Goal: Register for event/course

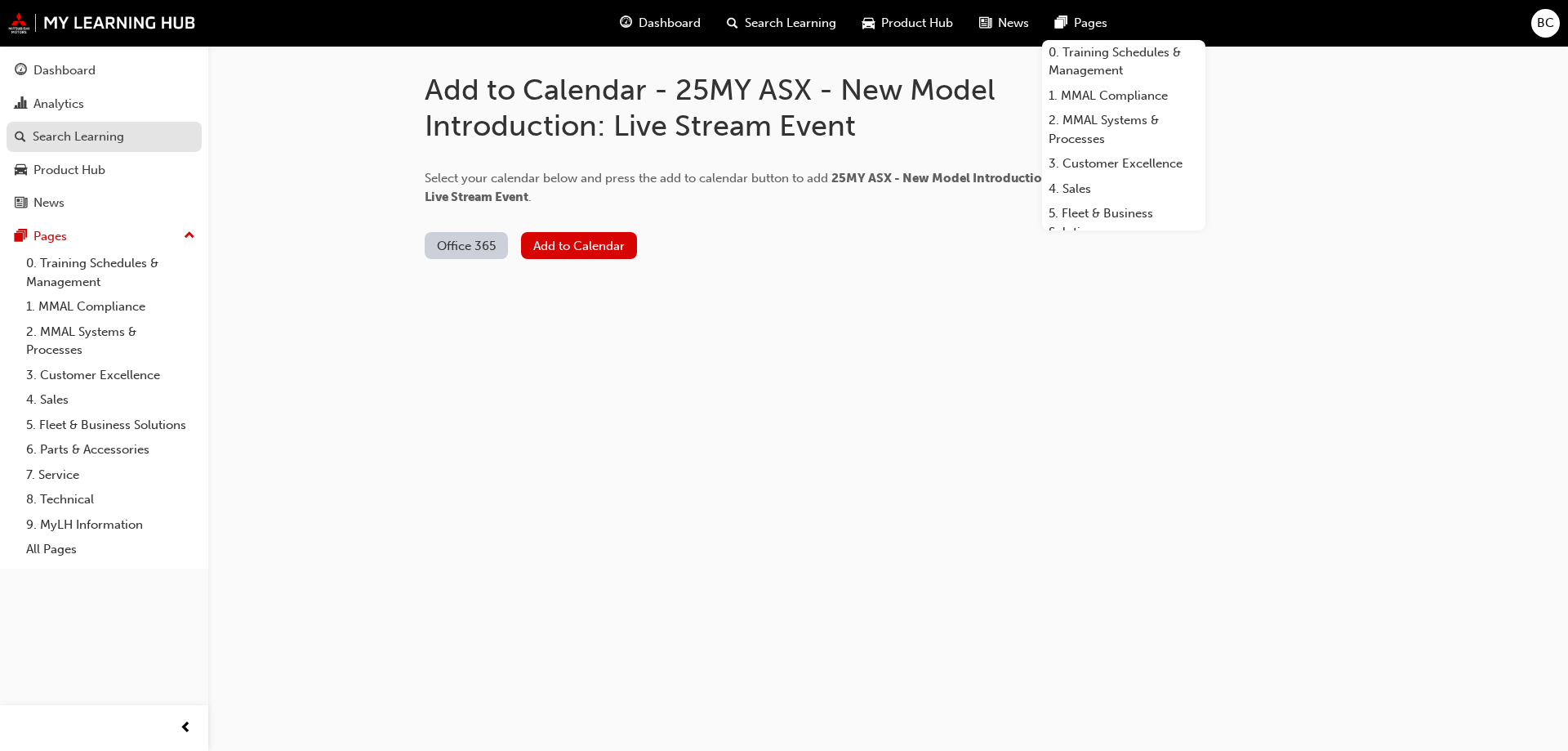
click at [121, 146] on div "Search Learning" at bounding box center [78, 137] width 92 height 19
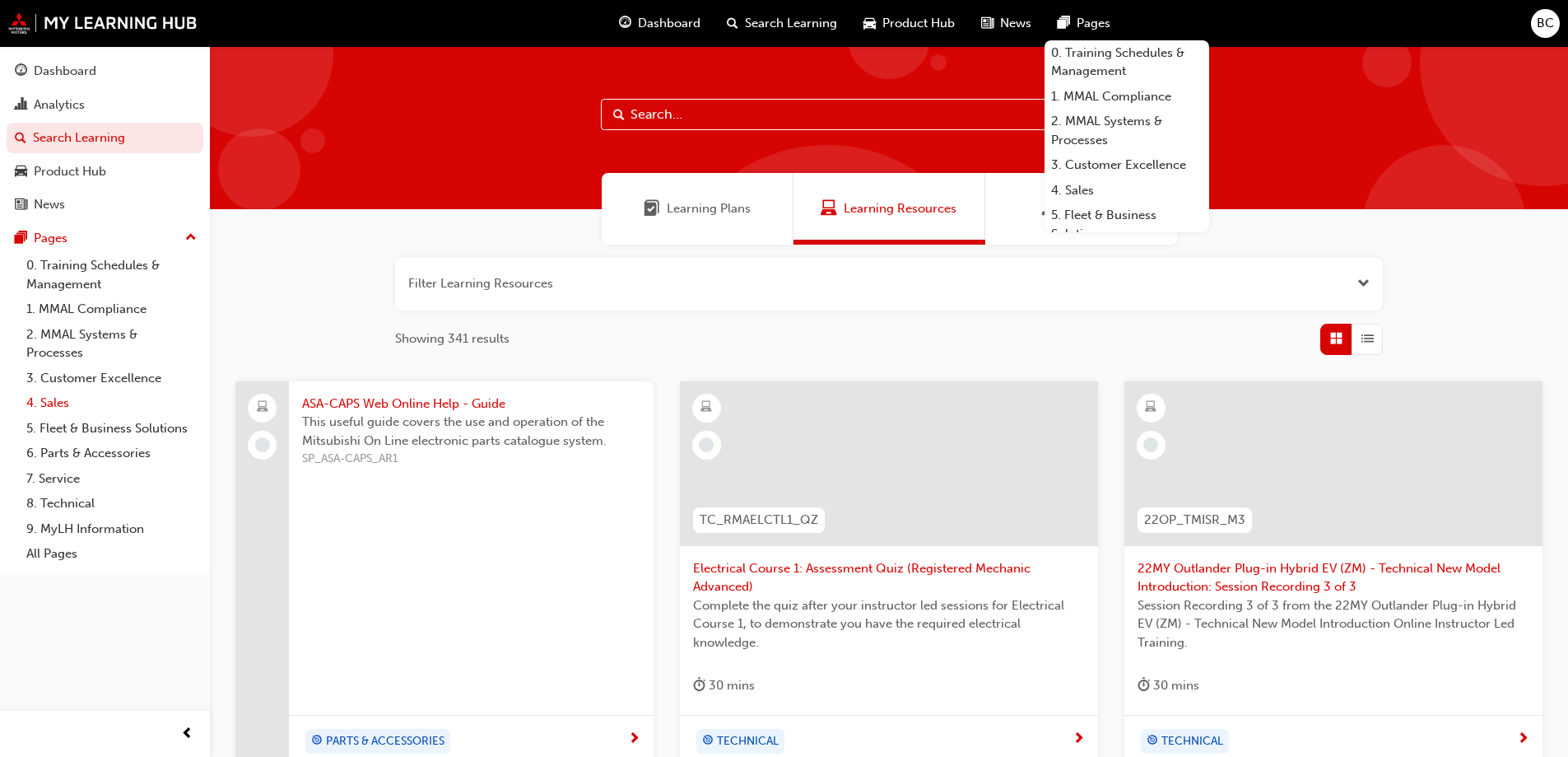
click at [55, 399] on link "4. Sales" at bounding box center [112, 403] width 184 height 25
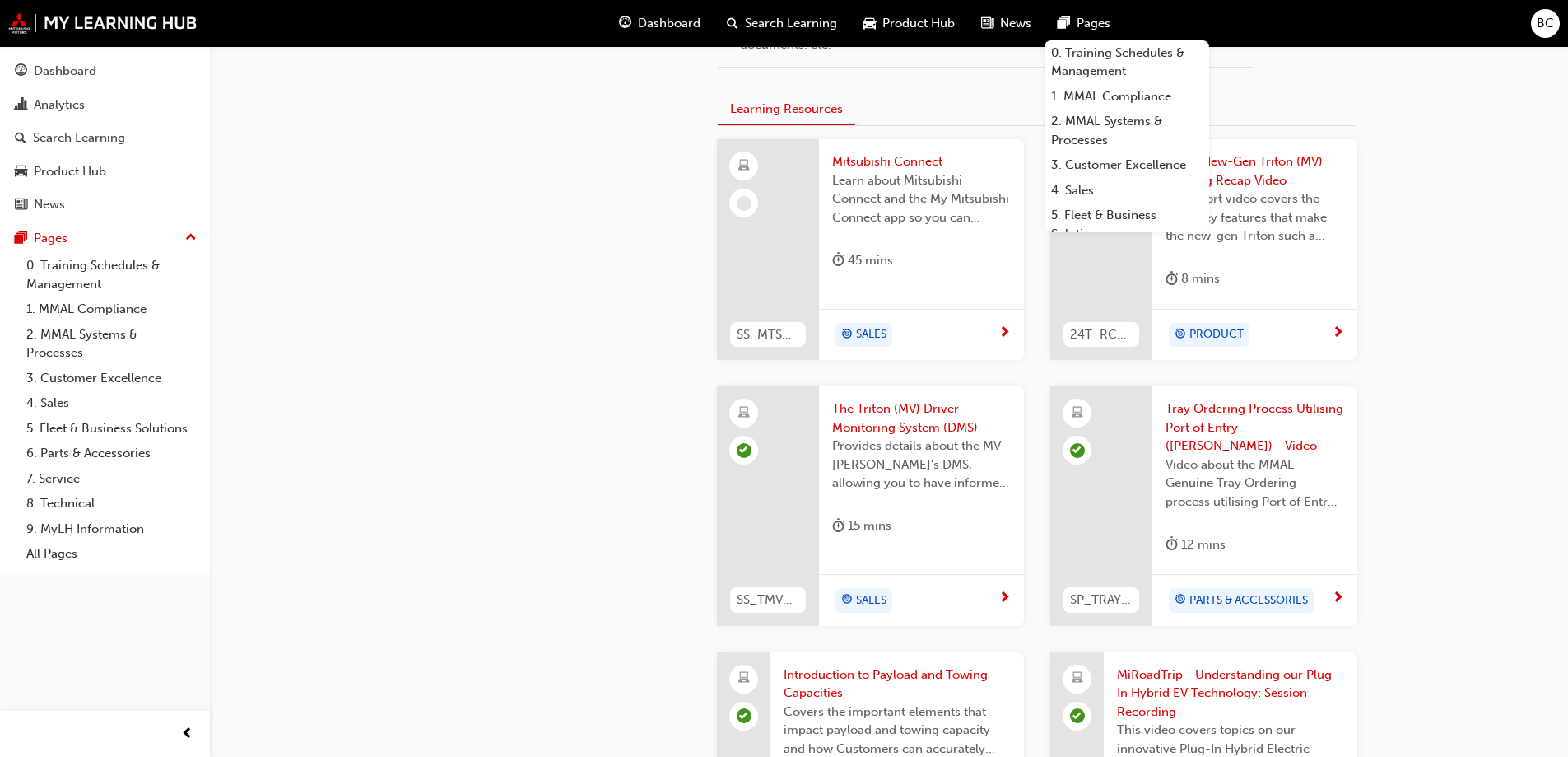
scroll to position [906, 0]
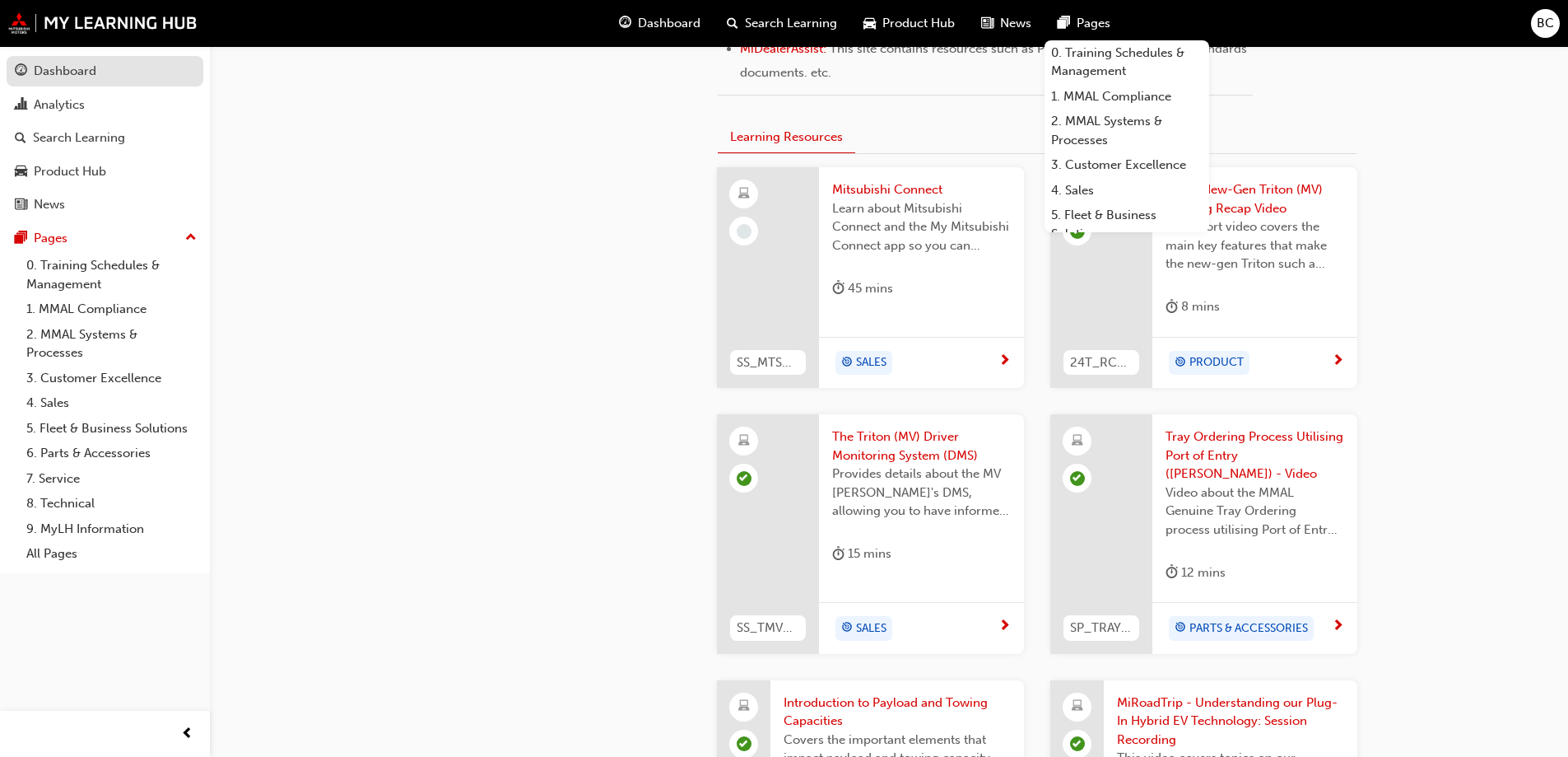
click at [83, 86] on link "Dashboard" at bounding box center [105, 71] width 197 height 30
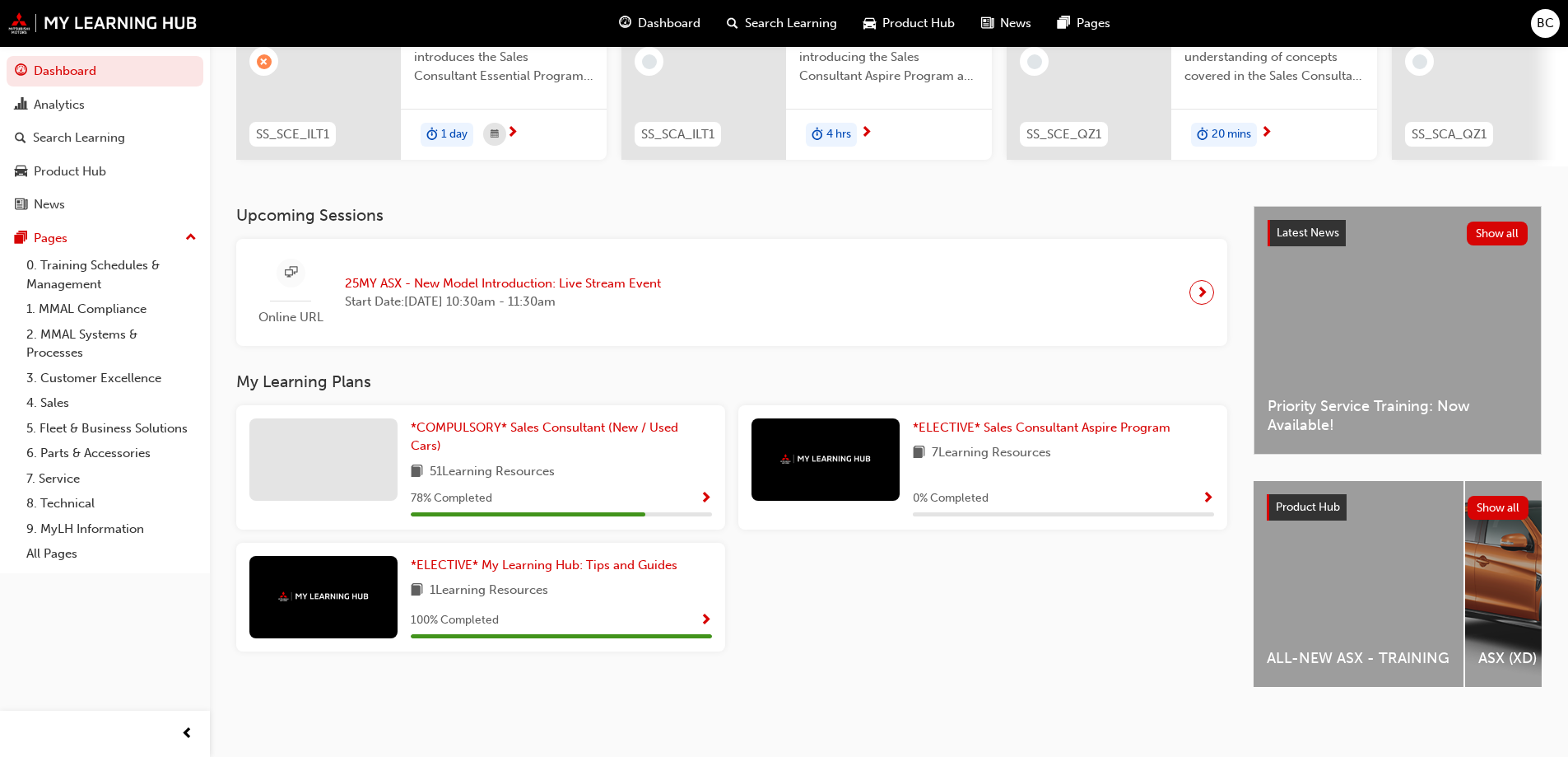
scroll to position [227, 0]
click at [592, 419] on span "*COMPULSORY* Sales Consultant (New / Used Cars)" at bounding box center [544, 436] width 268 height 34
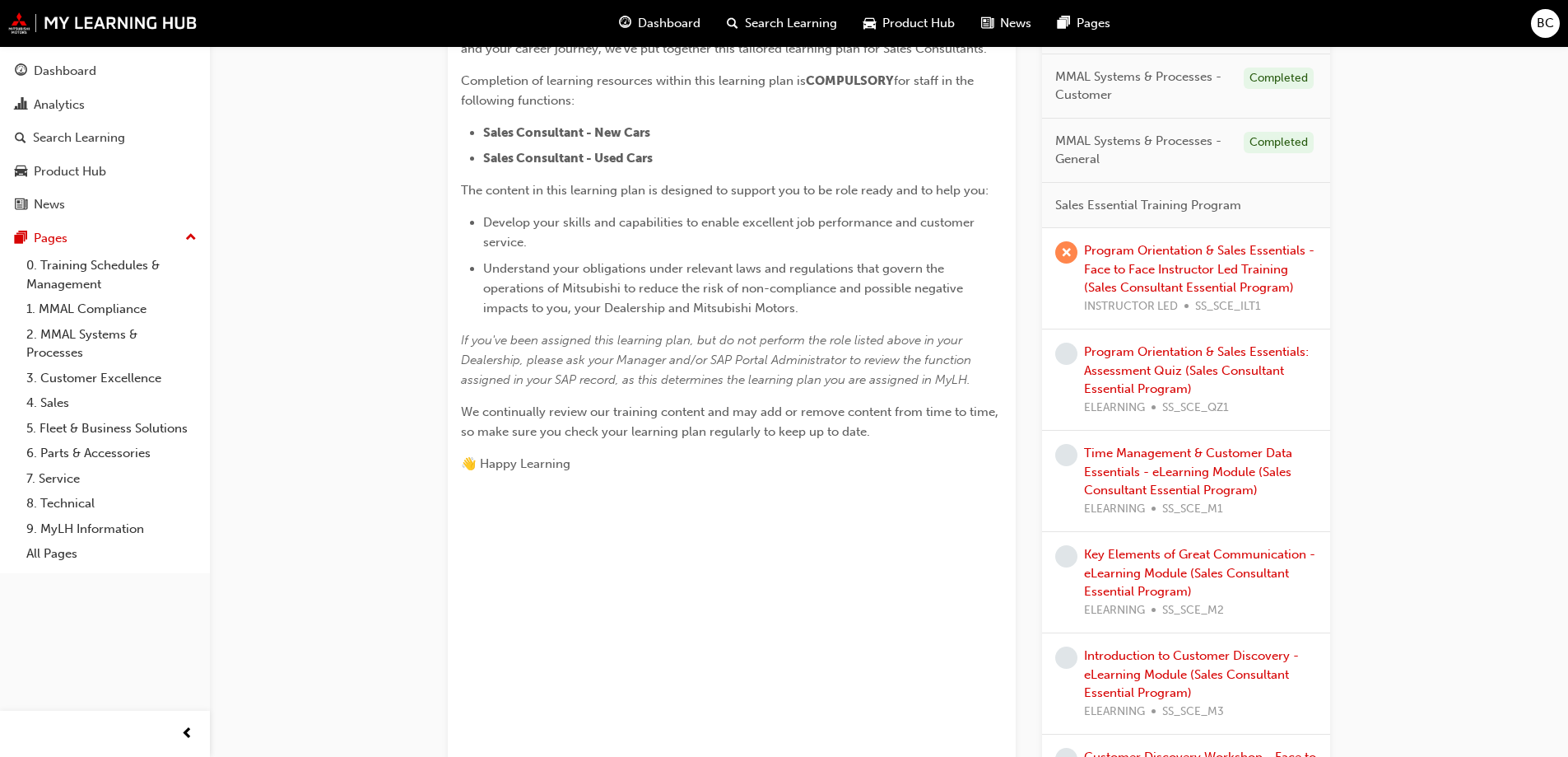
scroll to position [408, 0]
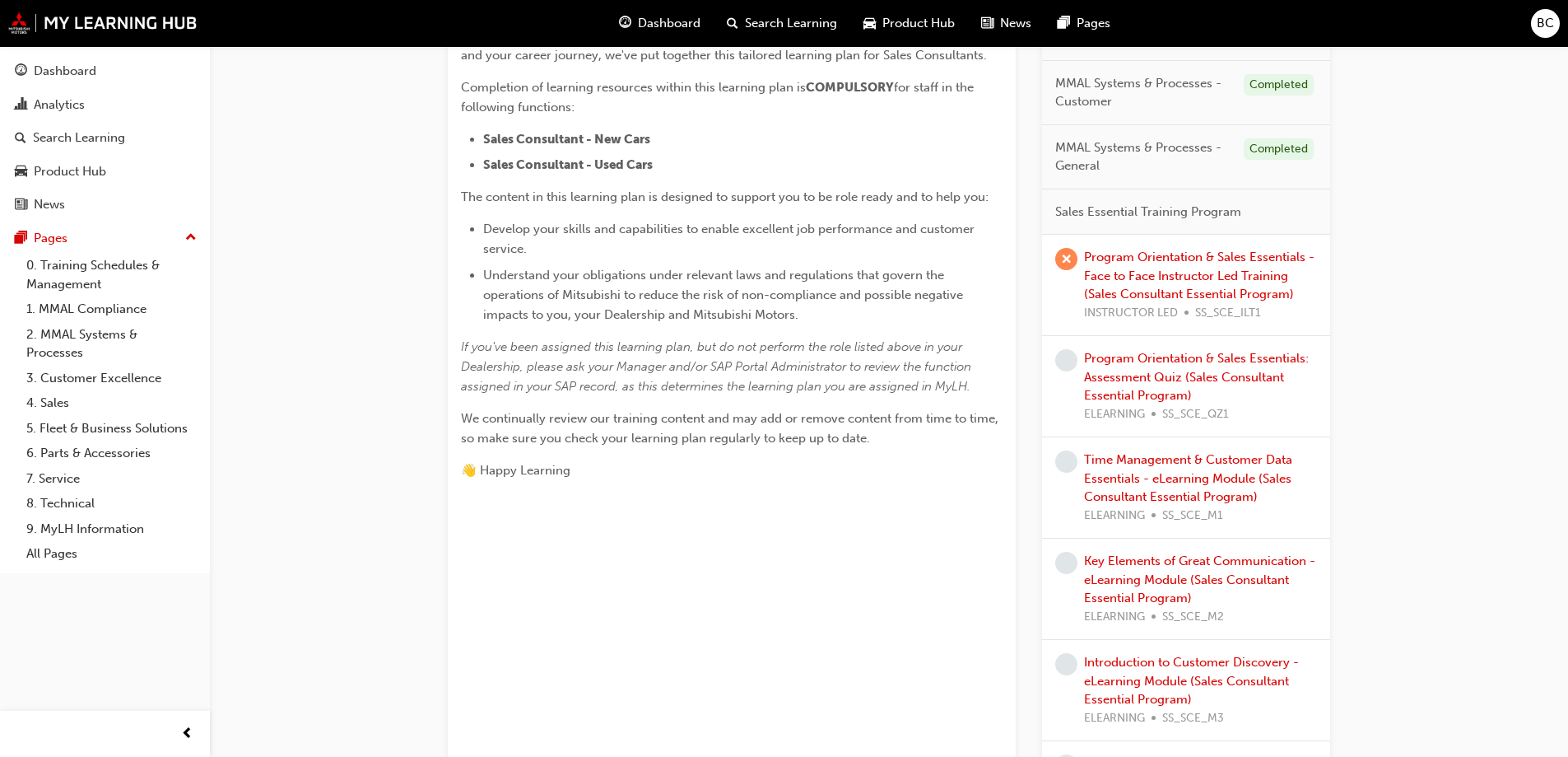
click at [1143, 265] on div "Program Orientation & Sales Essentials - Face to Face Instructor Led Training (…" at bounding box center [1201, 285] width 233 height 74
click at [1142, 281] on link "Program Orientation & Sales Essentials - Face to Face Instructor Led Training (…" at bounding box center [1199, 275] width 231 height 52
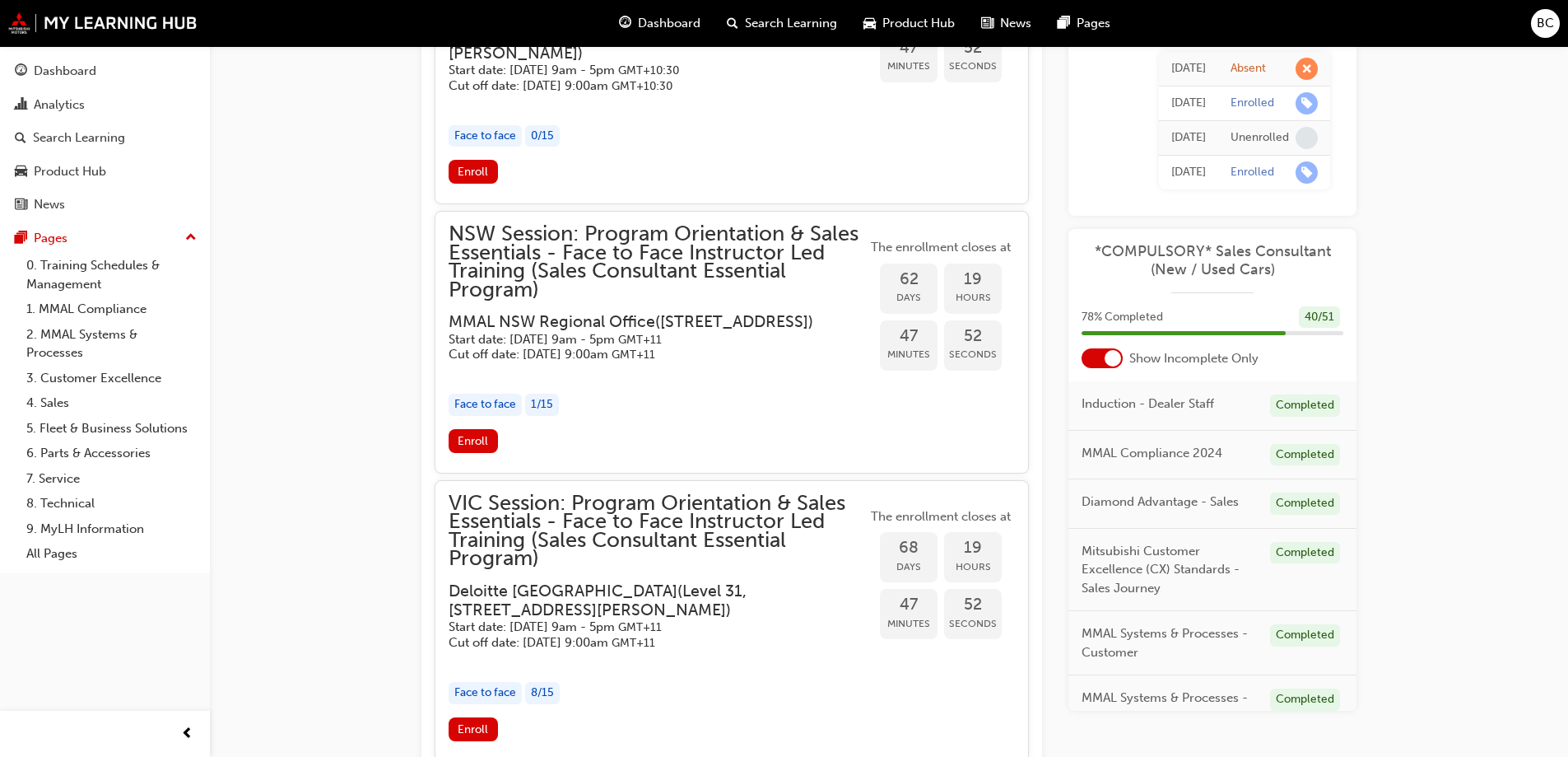
scroll to position [3033, 0]
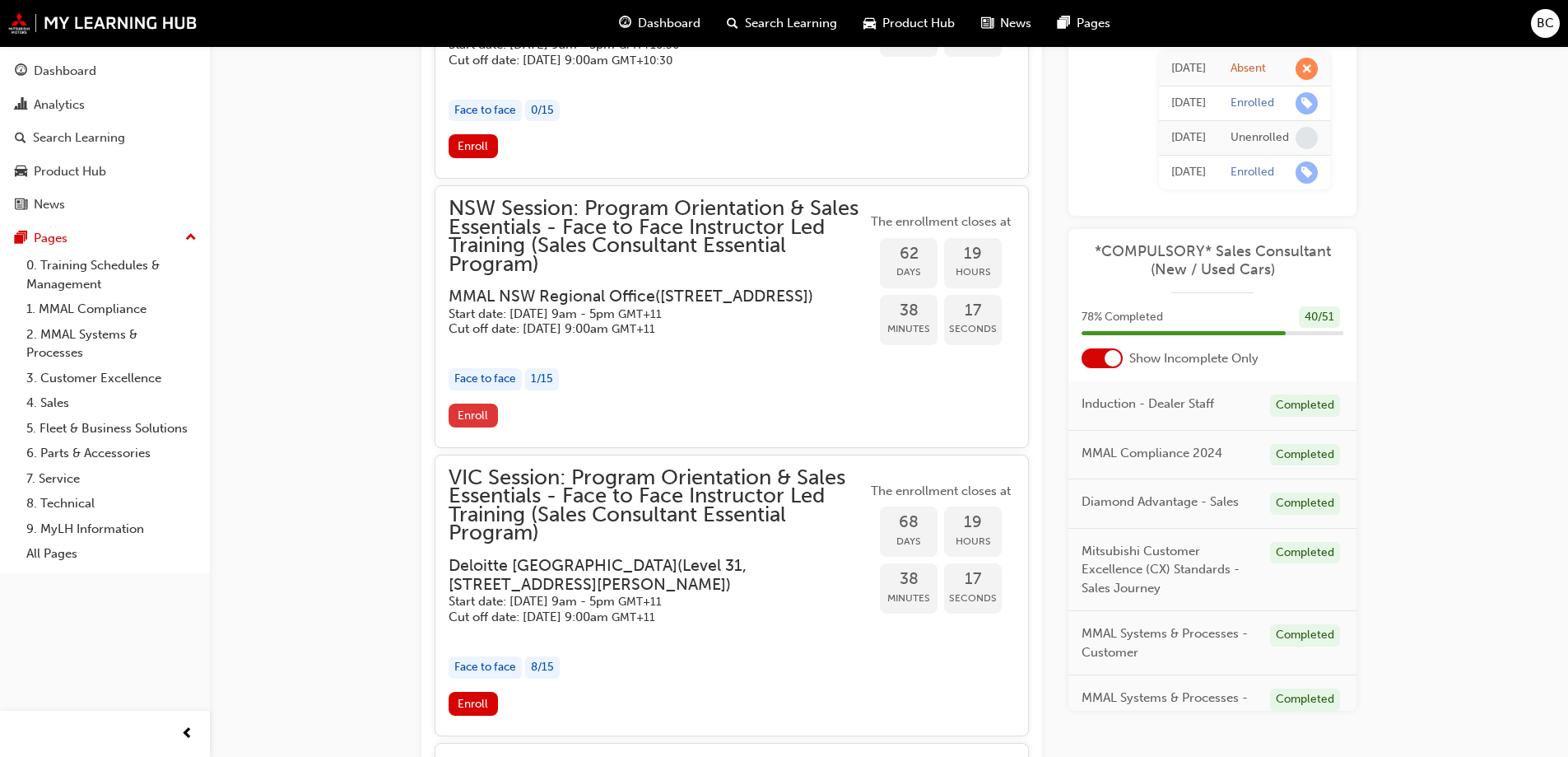
click at [478, 422] on span "Enroll" at bounding box center [473, 415] width 30 height 14
